Goal: Navigation & Orientation: Find specific page/section

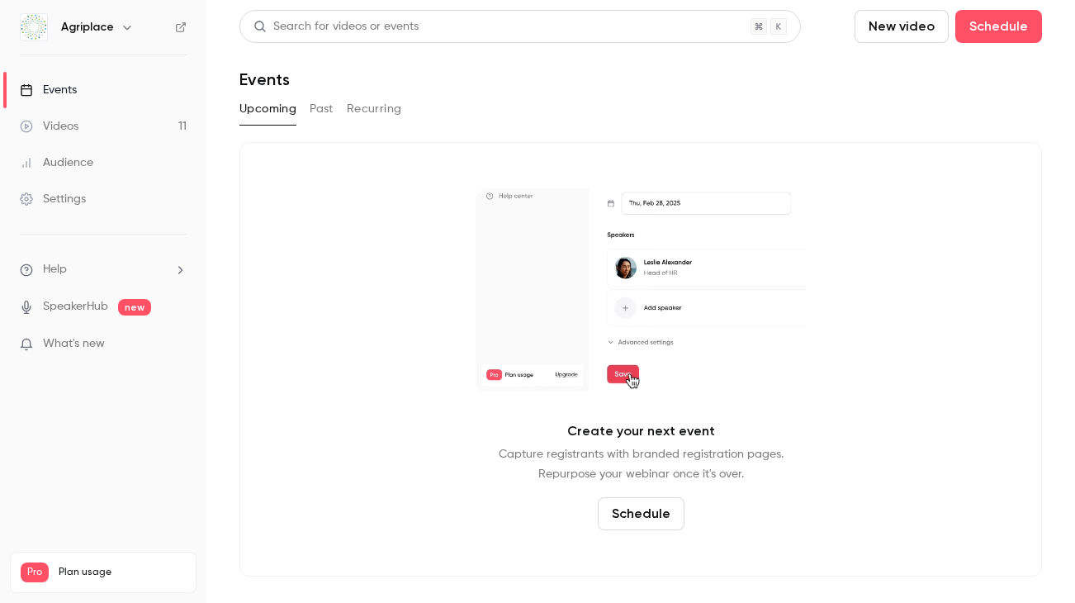
click at [309, 107] on div "Upcoming Past Recurring" at bounding box center [640, 109] width 802 height 26
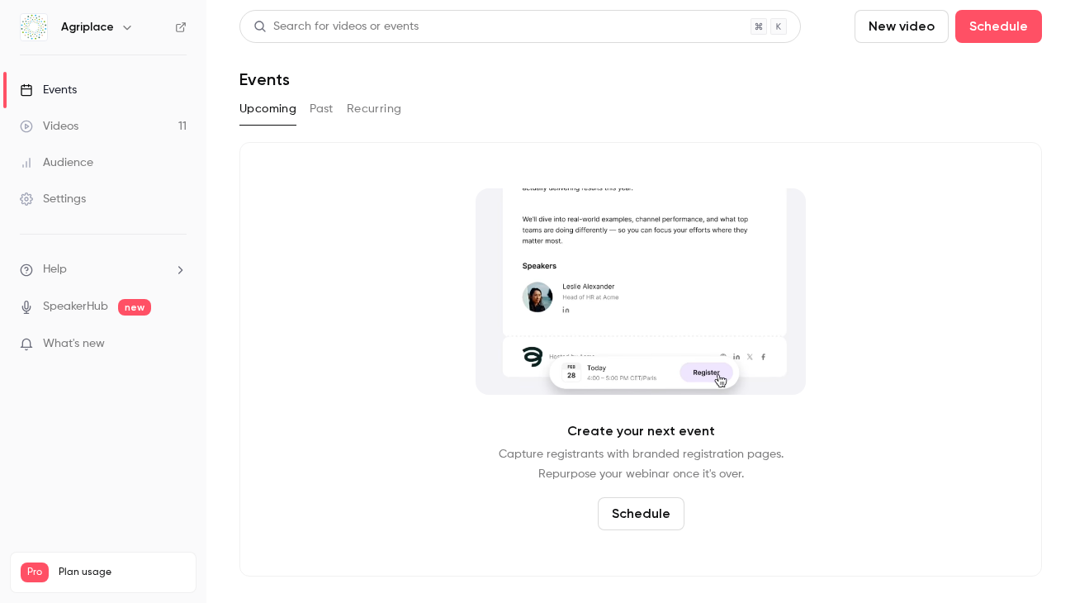
click at [324, 109] on button "Past" at bounding box center [322, 109] width 24 height 26
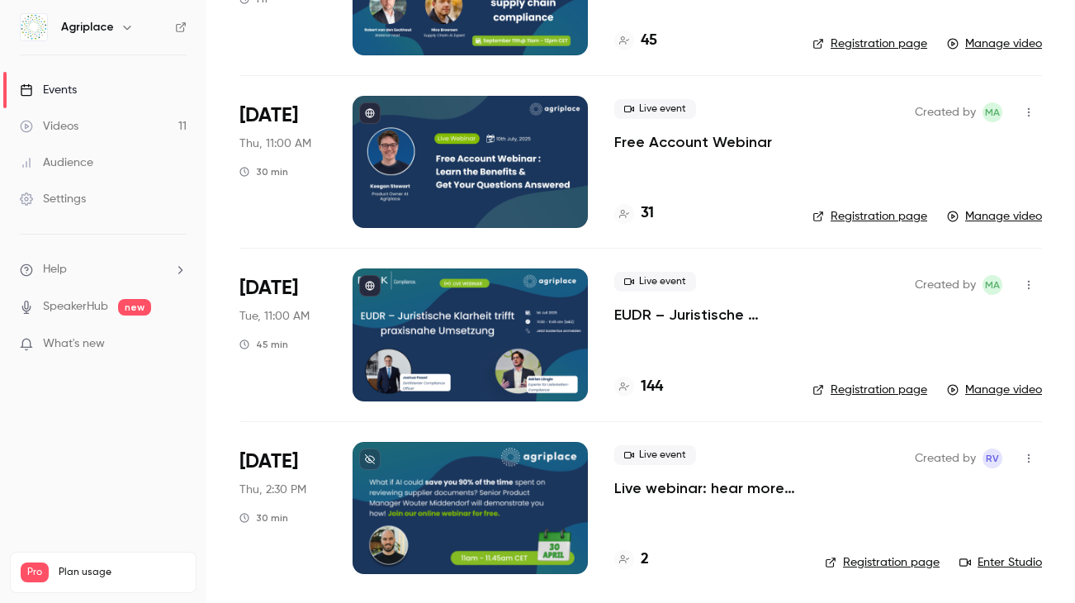
scroll to position [565, 0]
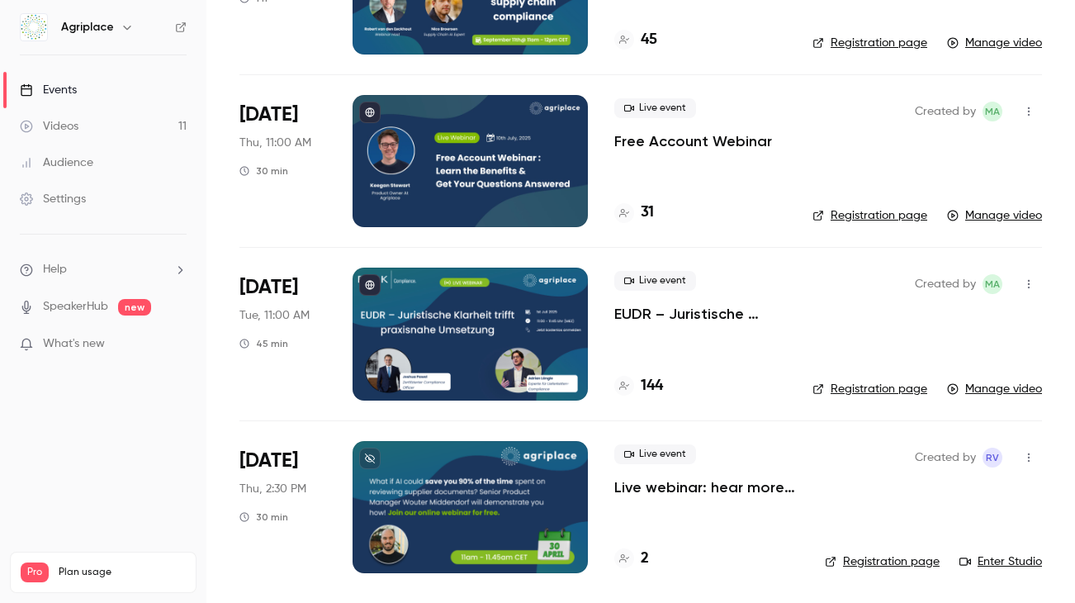
click at [622, 385] on icon at bounding box center [624, 385] width 10 height 10
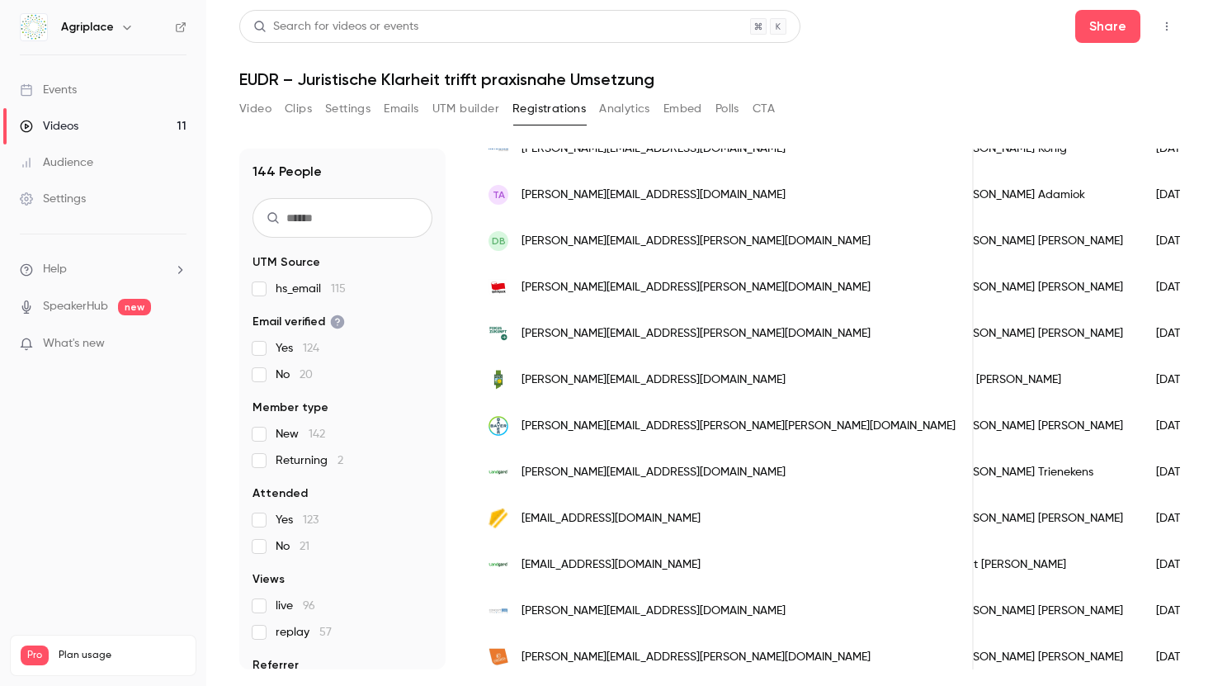
scroll to position [1189, 0]
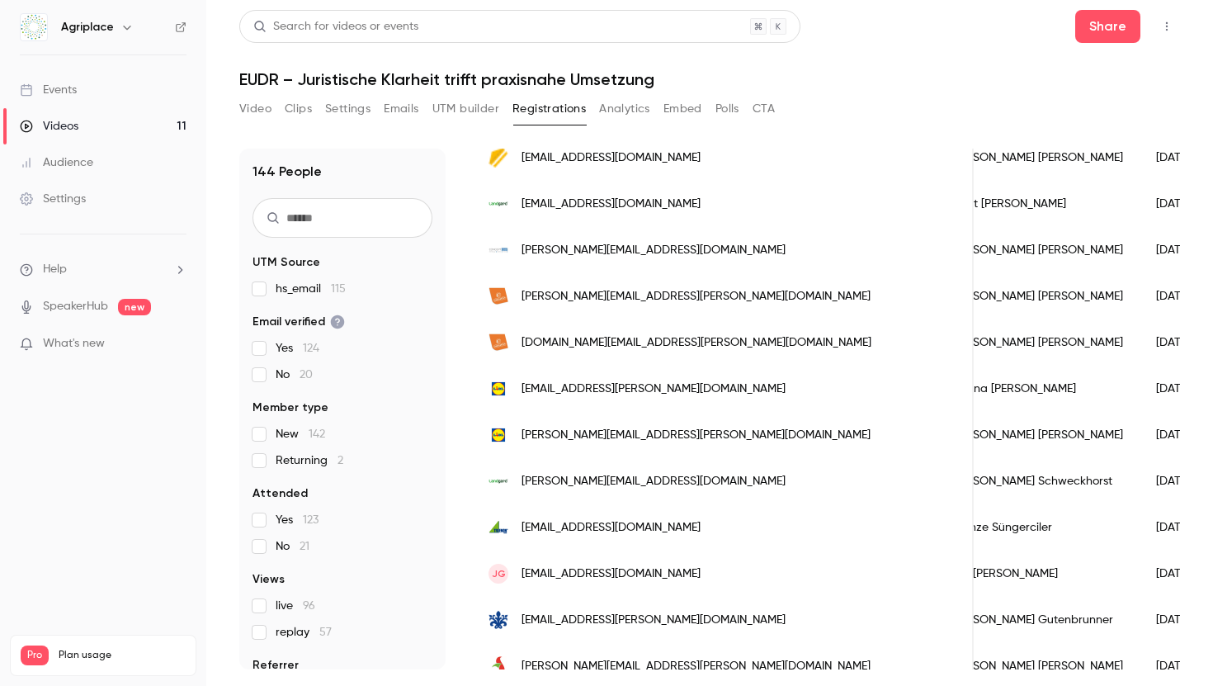
click at [76, 121] on div "Videos" at bounding box center [49, 126] width 59 height 17
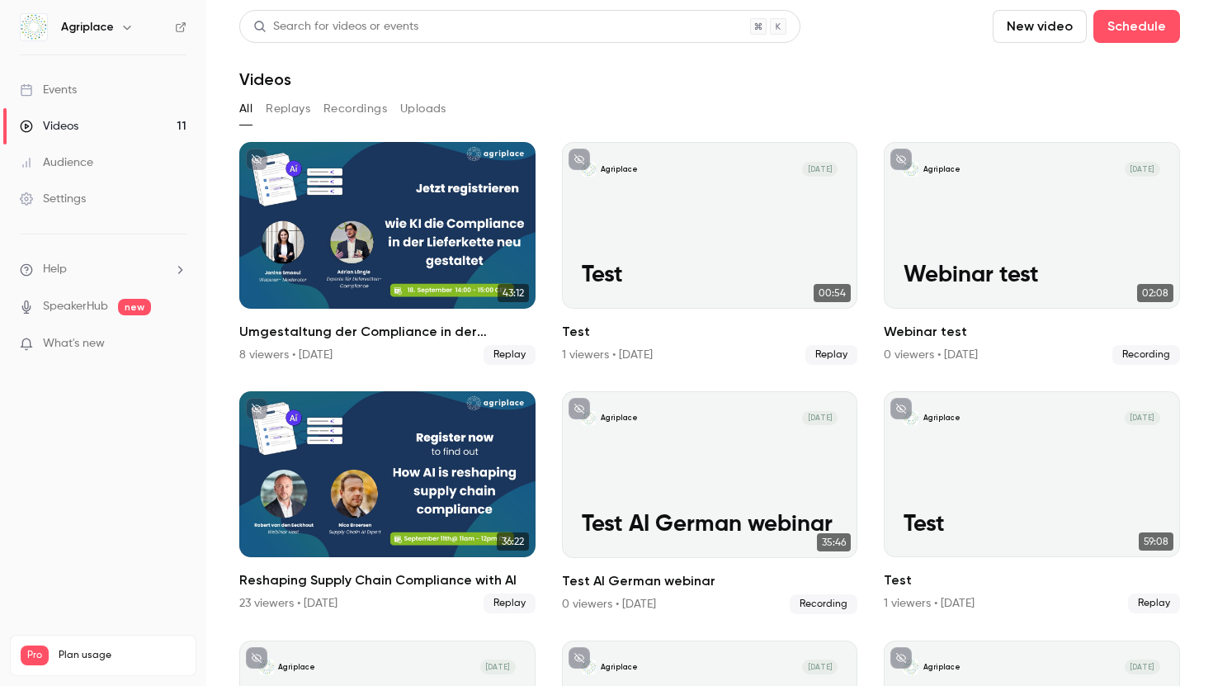
click at [295, 110] on button "Replays" at bounding box center [288, 109] width 45 height 26
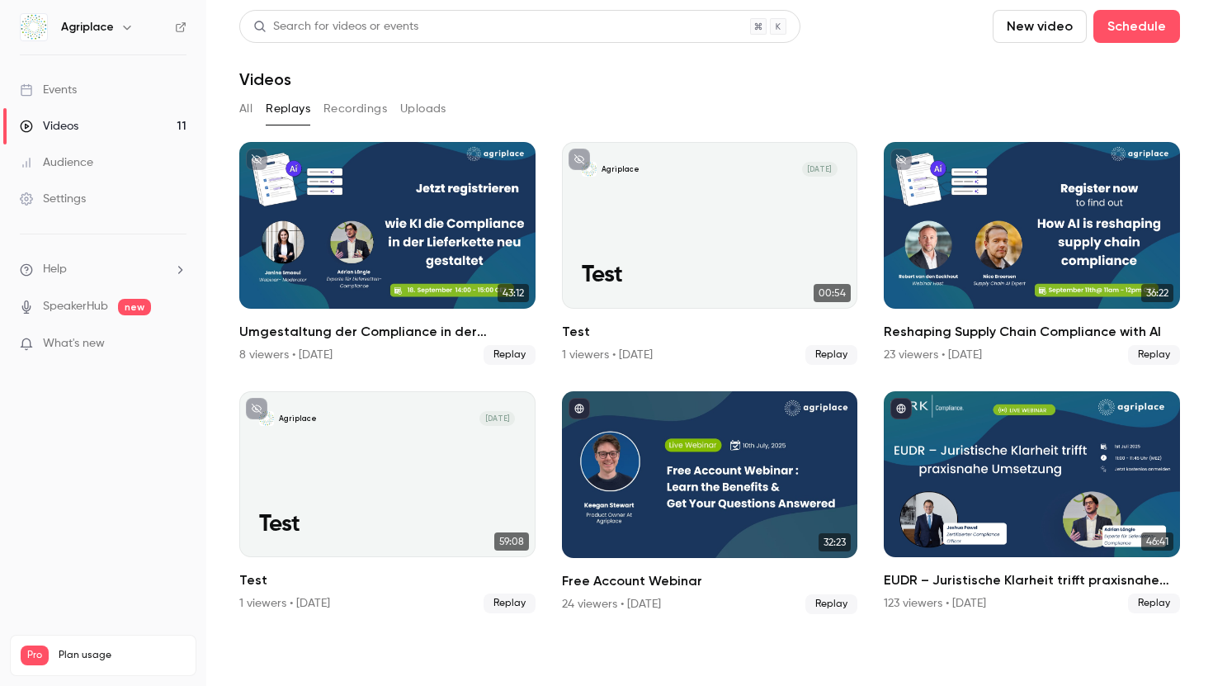
click at [83, 97] on link "Events" at bounding box center [103, 90] width 206 height 36
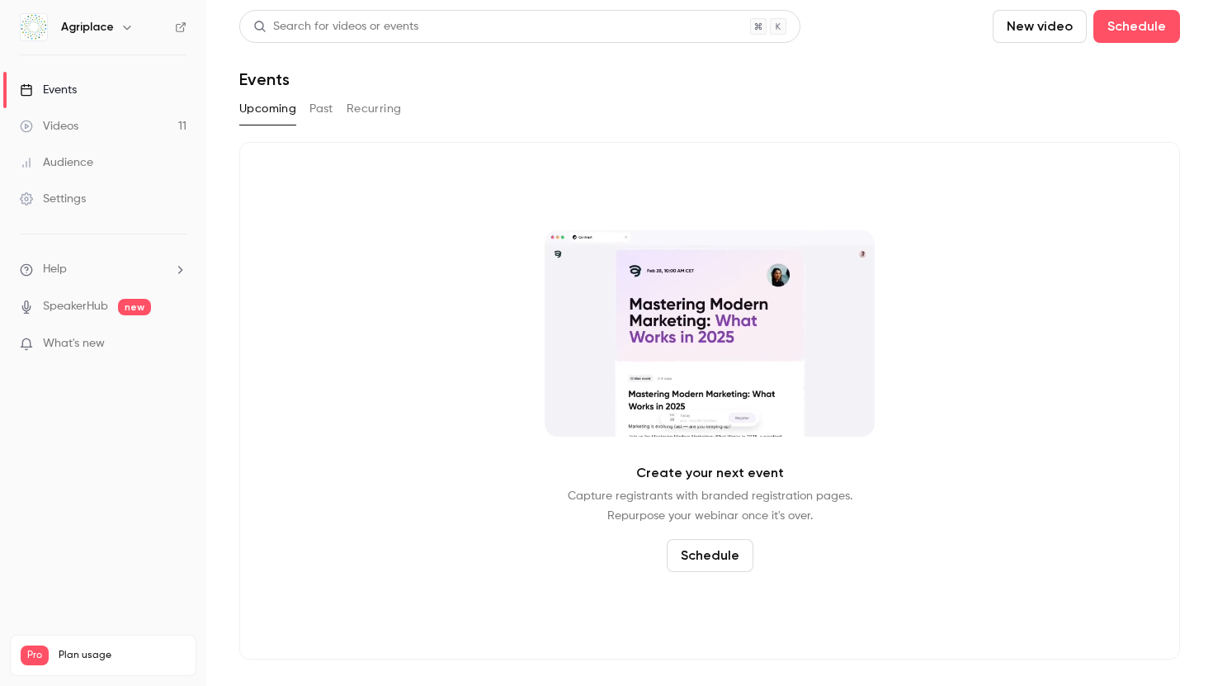
click at [328, 112] on button "Past" at bounding box center [322, 109] width 24 height 26
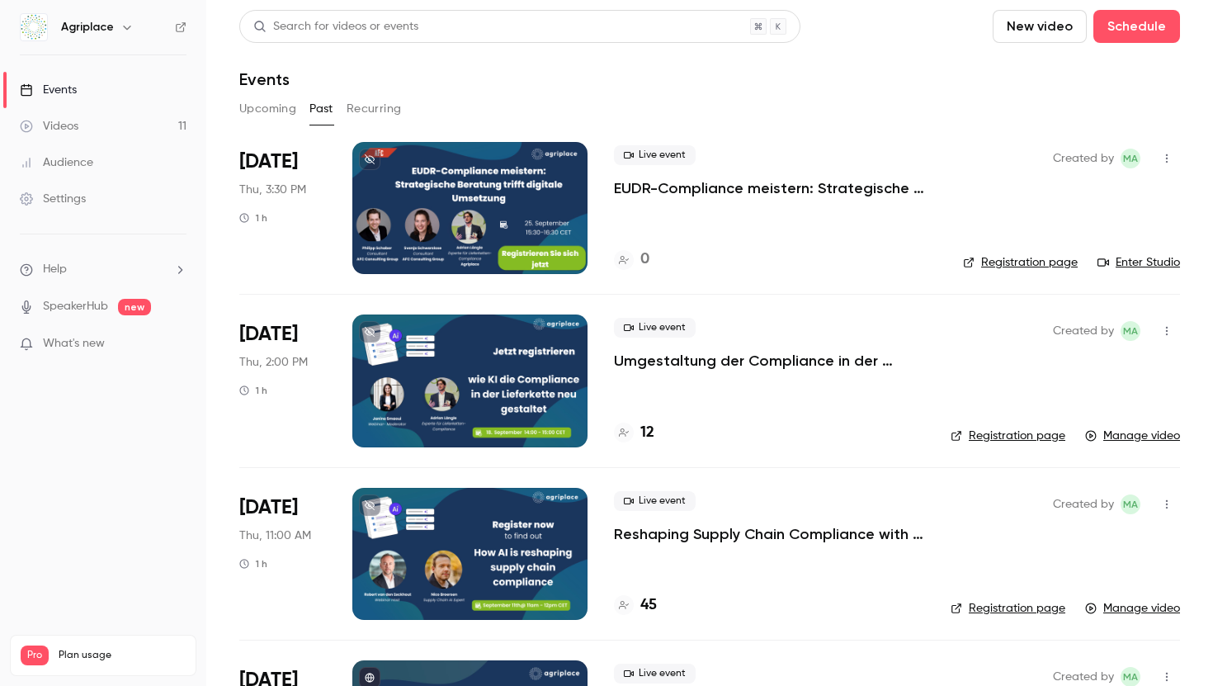
scroll to position [482, 0]
